Goal: Task Accomplishment & Management: Manage account settings

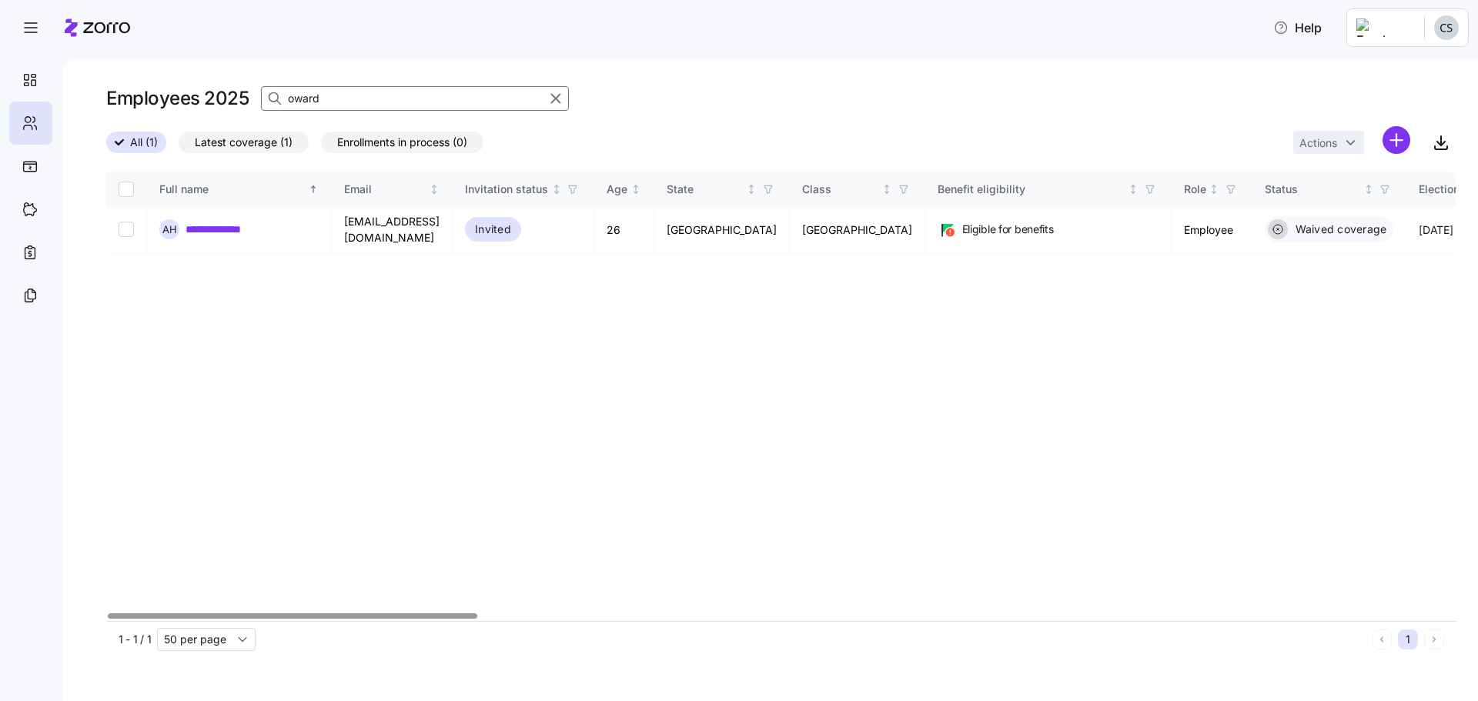
drag, startPoint x: 320, startPoint y: 95, endPoint x: 124, endPoint y: 115, distance: 197.3
click at [130, 115] on div "Employees 2025 oward" at bounding box center [781, 104] width 1350 height 43
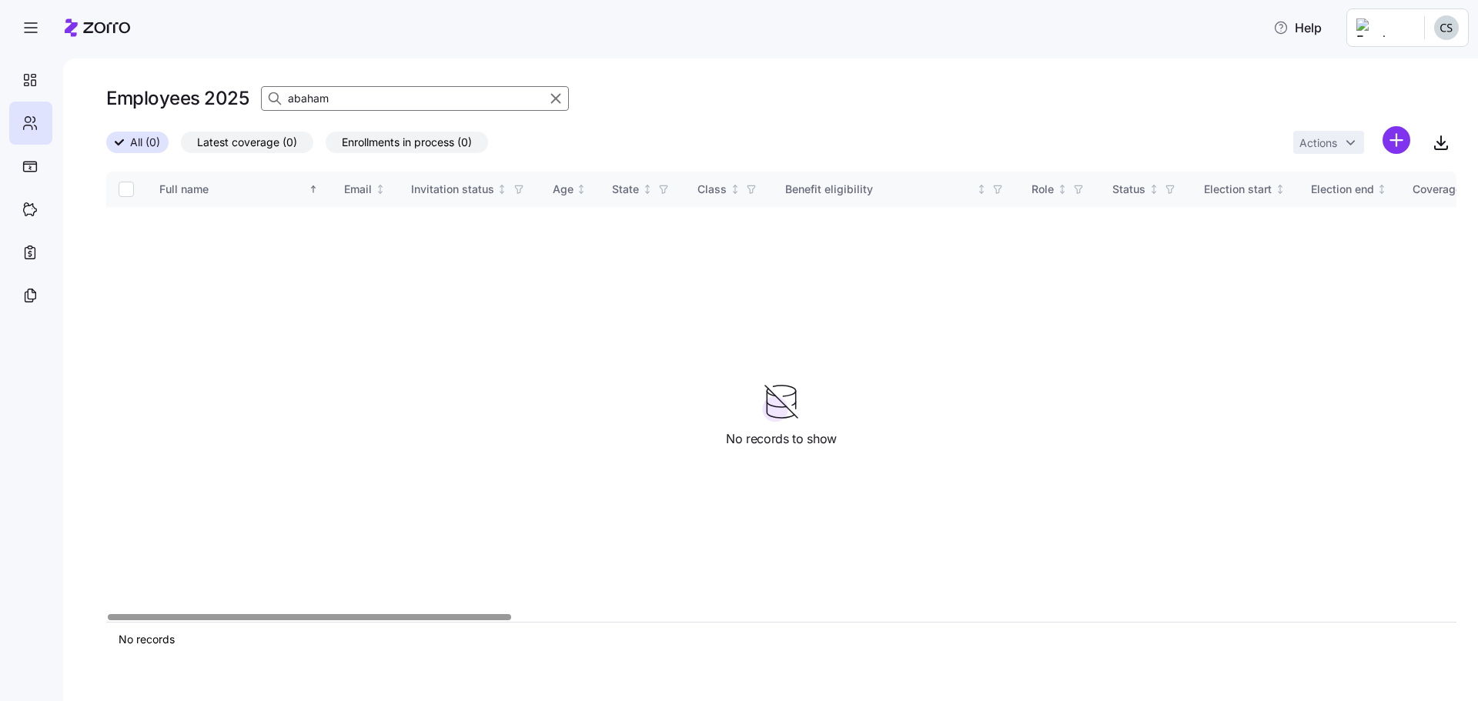
click at [301, 99] on input "abaham" at bounding box center [415, 98] width 308 height 25
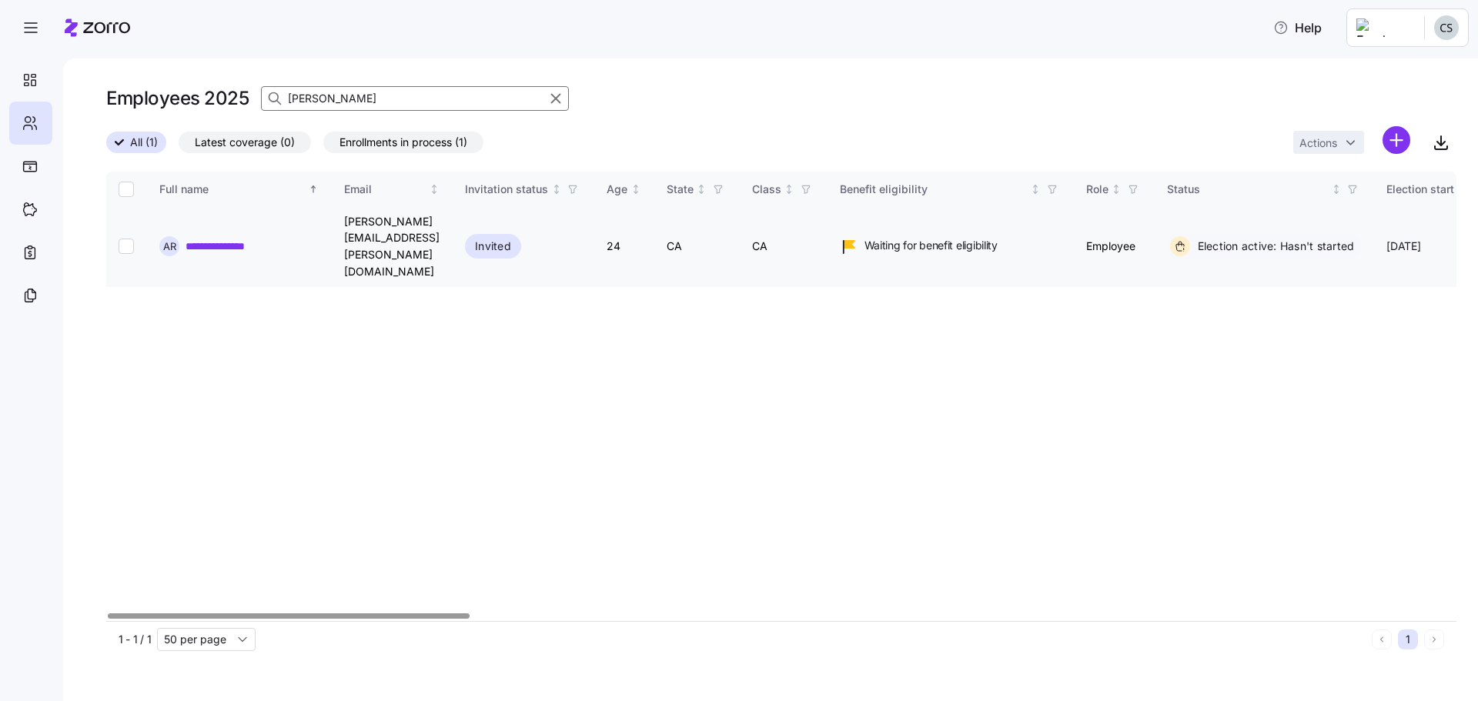
type input "[PERSON_NAME]"
click at [260, 239] on link "**********" at bounding box center [230, 246] width 91 height 15
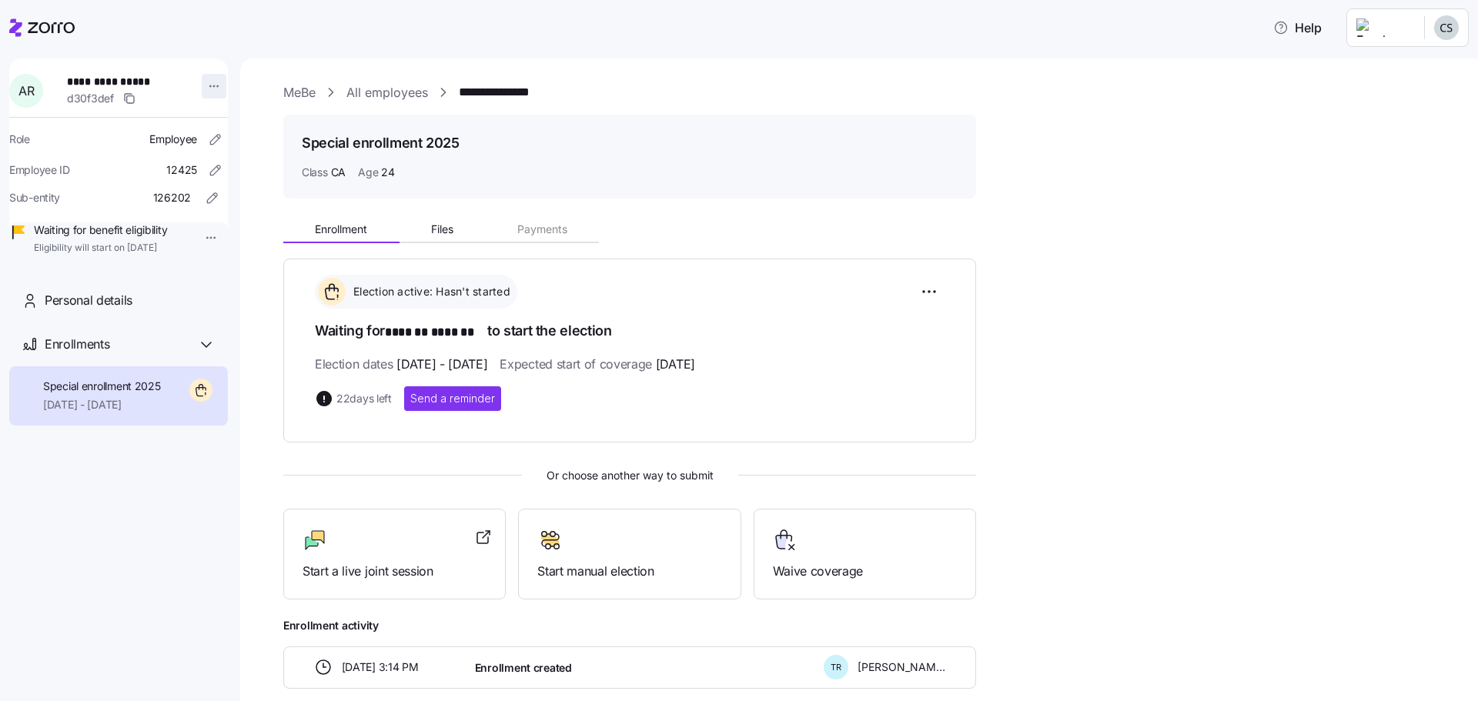
click at [202, 80] on html "**********" at bounding box center [739, 346] width 1478 height 692
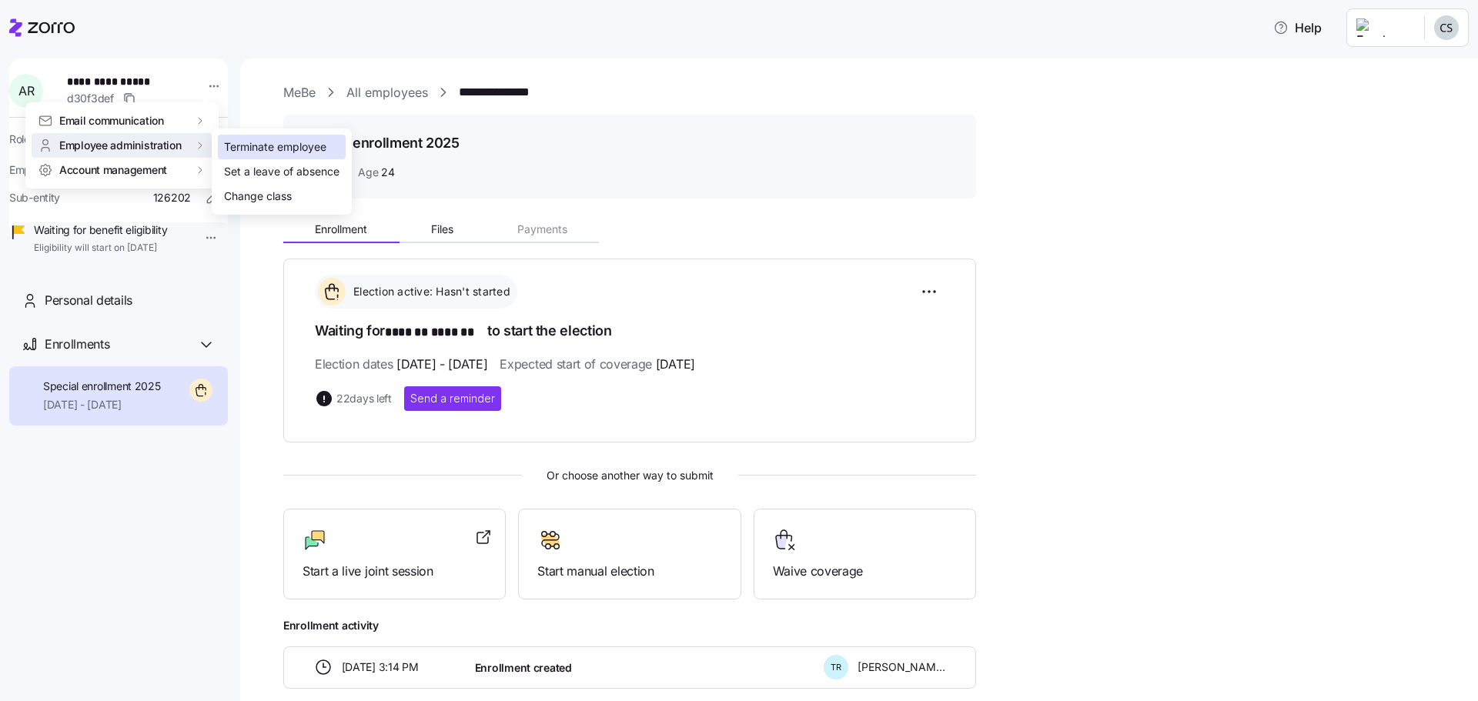
click at [261, 152] on div "Terminate employee" at bounding box center [275, 147] width 102 height 17
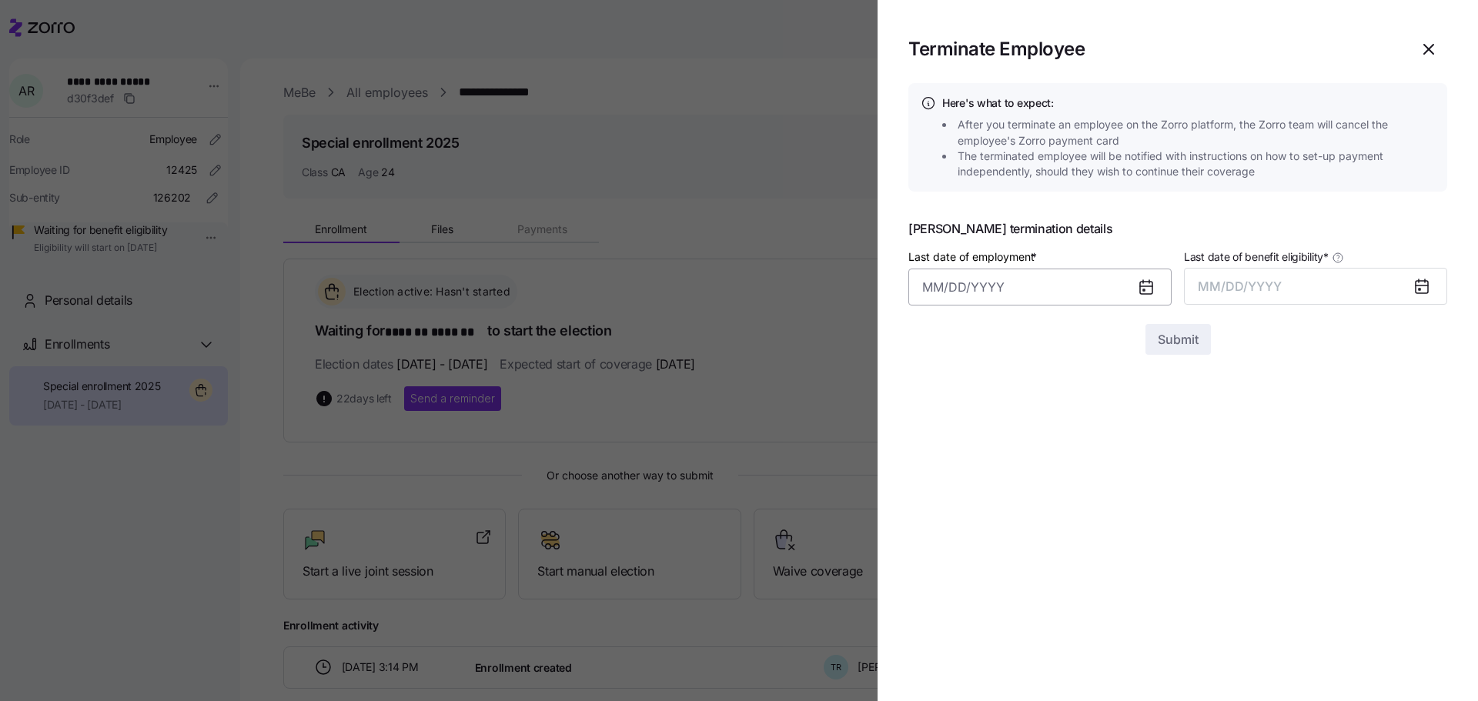
click at [1049, 298] on input "Last date of employment *" at bounding box center [1039, 287] width 263 height 37
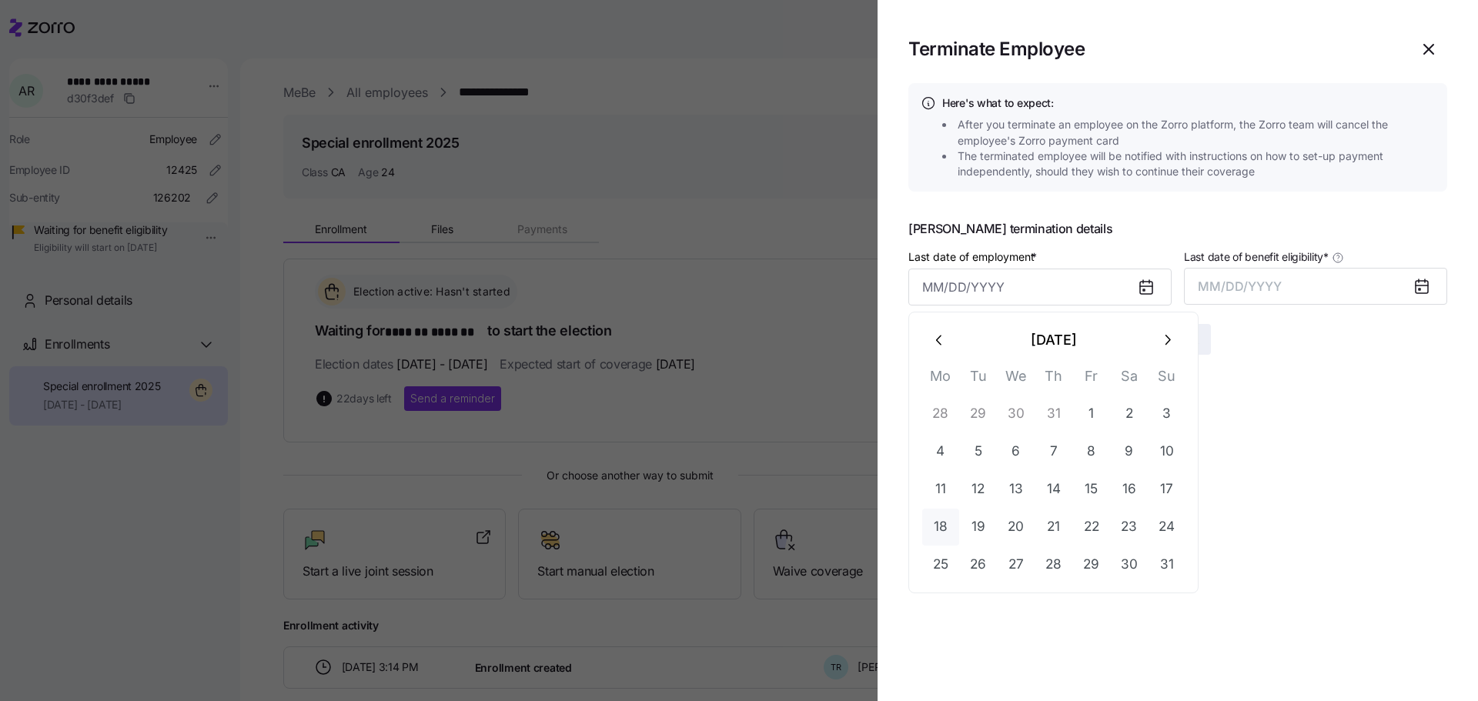
click at [949, 526] on button "18" at bounding box center [940, 527] width 37 height 37
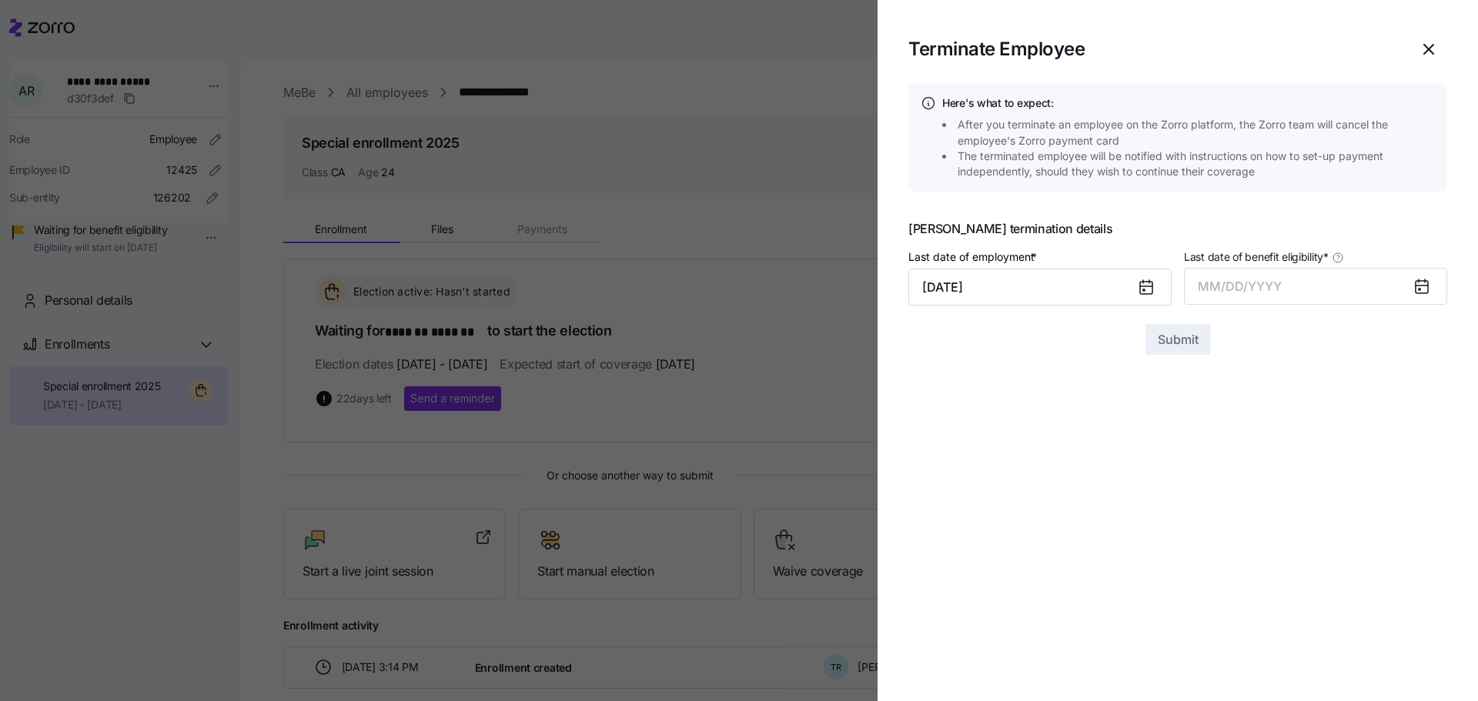
type input "[DATE]"
click at [1264, 284] on span "MM/DD/YYYY" at bounding box center [1240, 286] width 84 height 15
click at [1331, 459] on button "Aug" at bounding box center [1329, 458] width 88 height 37
click at [1417, 281] on icon at bounding box center [1421, 287] width 12 height 12
click at [1215, 417] on section "Terminate Employee Here's what to expect: After you terminate an employee on th…" at bounding box center [1177, 350] width 600 height 701
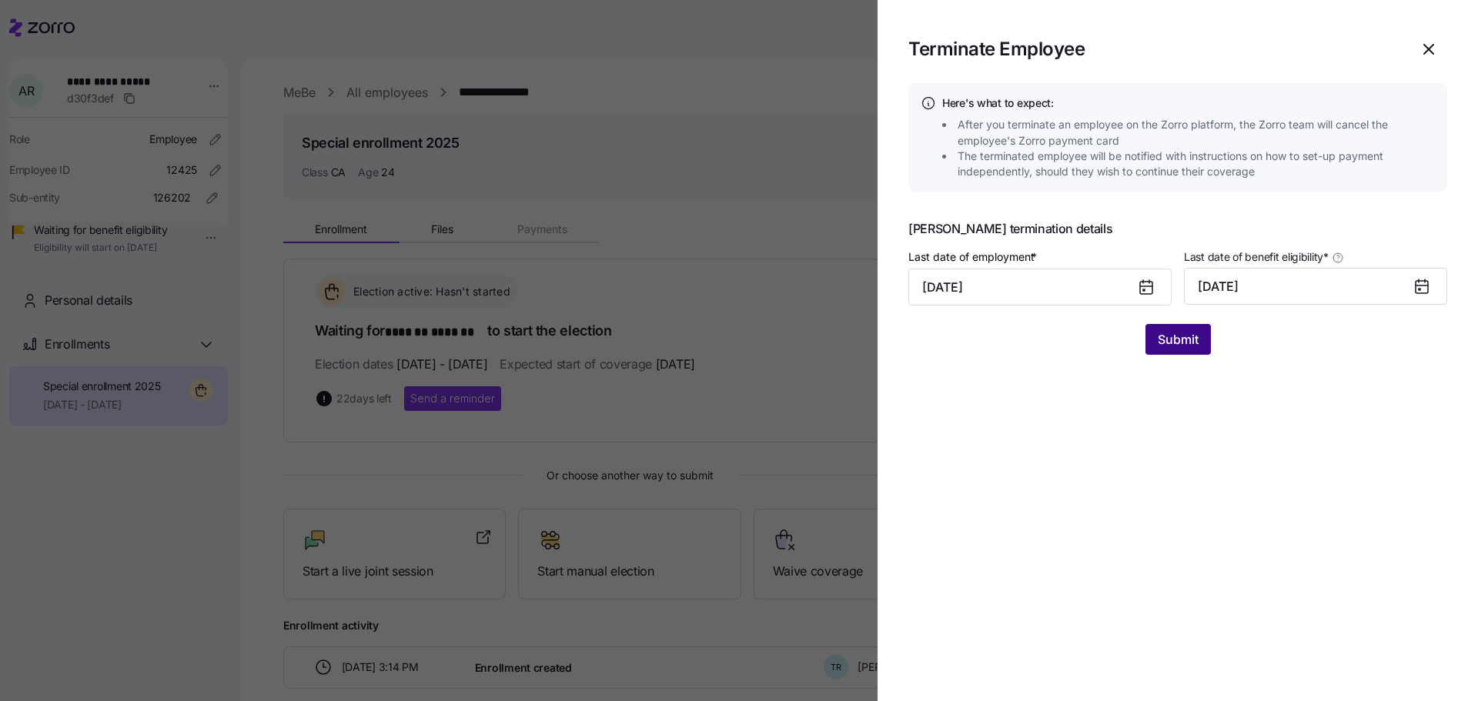
click at [1172, 350] on button "Submit" at bounding box center [1177, 339] width 65 height 31
